Goal: Task Accomplishment & Management: Use online tool/utility

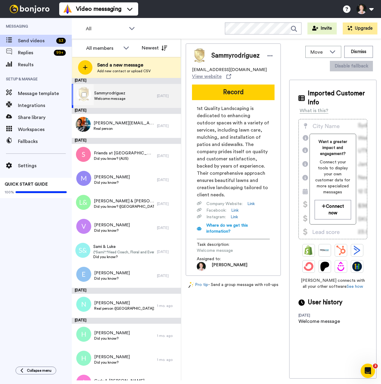
click at [136, 95] on div "Sammyrodriguez Welcome message" at bounding box center [114, 96] width 85 height 24
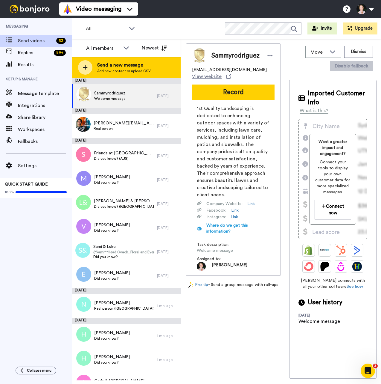
click at [118, 65] on span "Send a new message" at bounding box center [124, 64] width 54 height 7
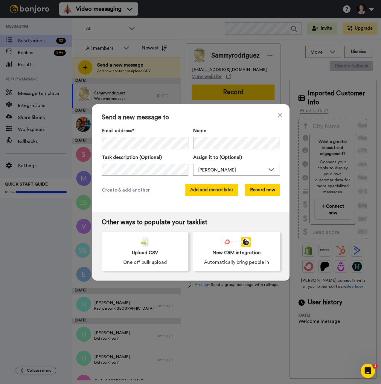
click at [193, 188] on button "Add and record later" at bounding box center [212, 190] width 53 height 12
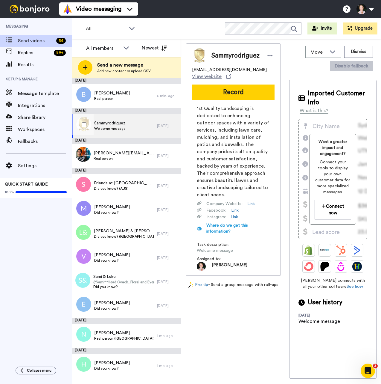
click at [125, 127] on span "Welcome message" at bounding box center [109, 128] width 31 height 5
click at [271, 54] on icon at bounding box center [270, 56] width 5 height 6
click at [284, 91] on li "Dismiss" at bounding box center [289, 91] width 43 height 8
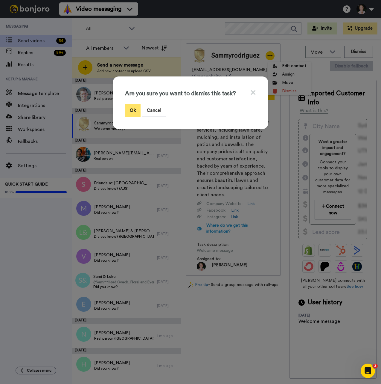
click at [133, 111] on button "Ok" at bounding box center [133, 110] width 16 height 13
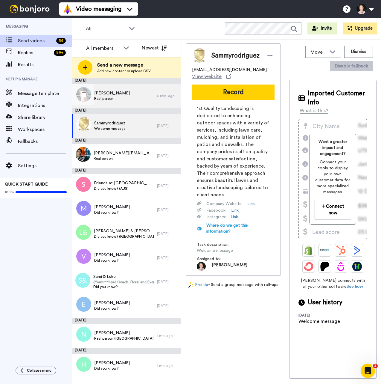
click at [131, 99] on div "[PERSON_NAME] person" at bounding box center [114, 96] width 85 height 24
